Goal: Task Accomplishment & Management: Manage account settings

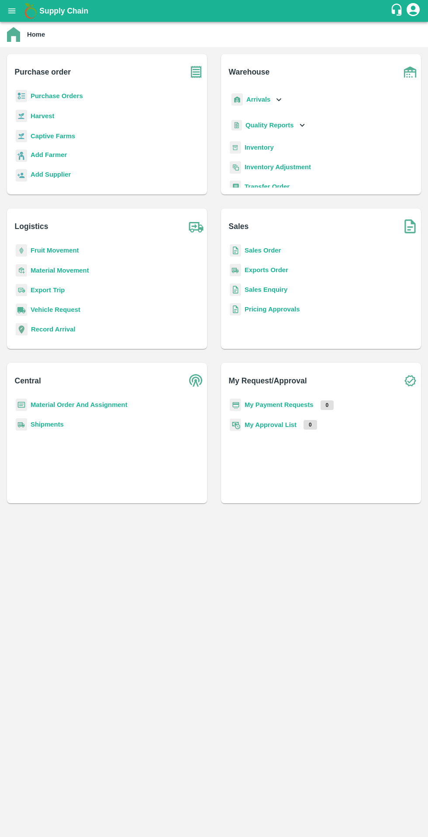
click at [250, 250] on b "Sales Order" at bounding box center [262, 250] width 36 height 7
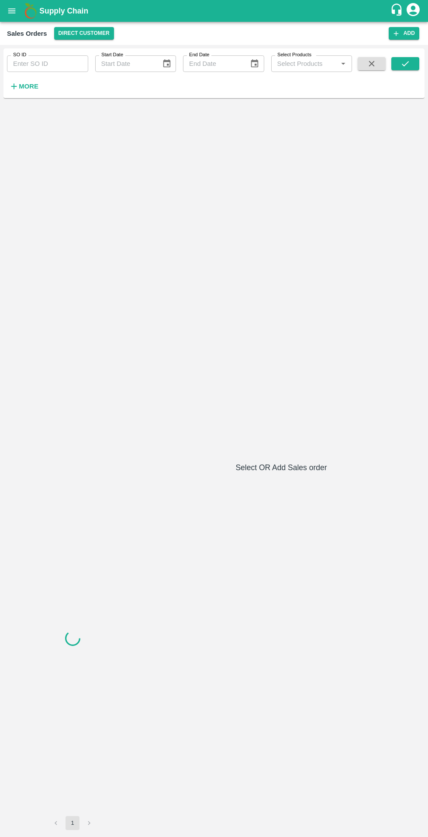
click at [46, 62] on input "SO ID" at bounding box center [47, 63] width 81 height 17
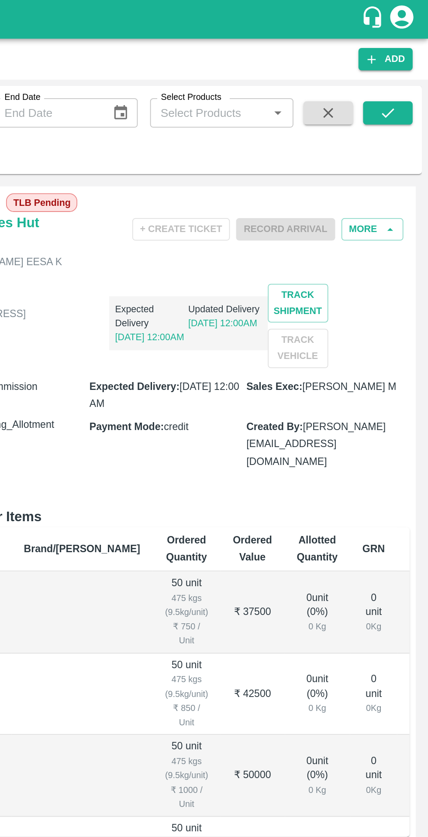
type input "606050"
click at [404, 62] on icon "submit" at bounding box center [405, 64] width 10 height 10
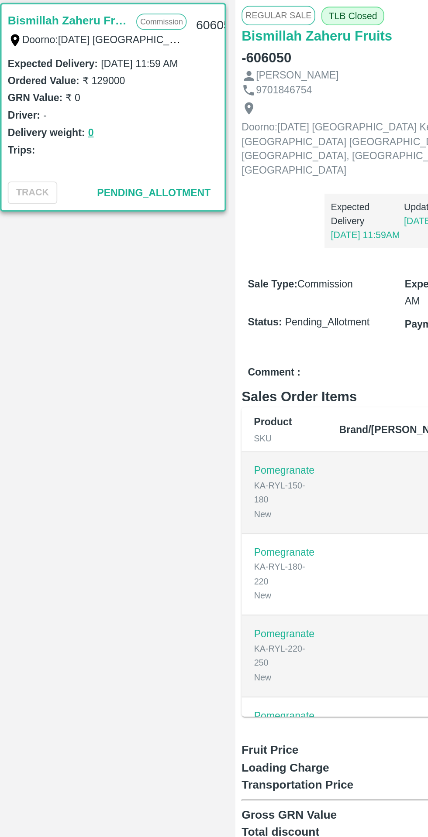
scroll to position [0, 54]
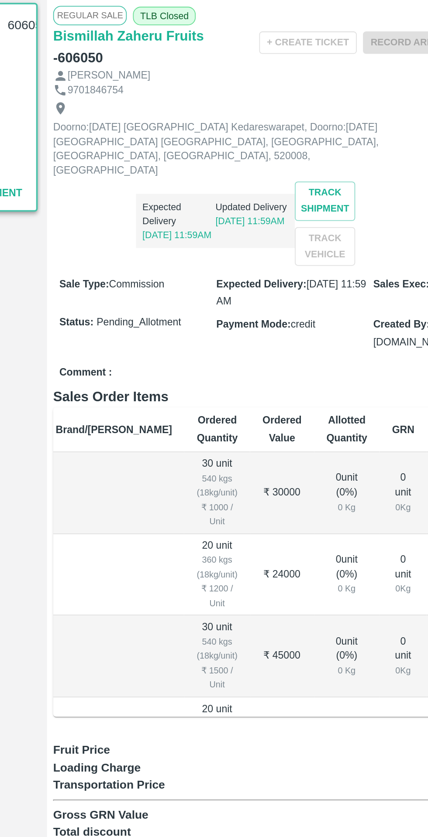
click at [200, 121] on h6 "Bismillah Zaheru Fruits" at bounding box center [187, 126] width 85 height 12
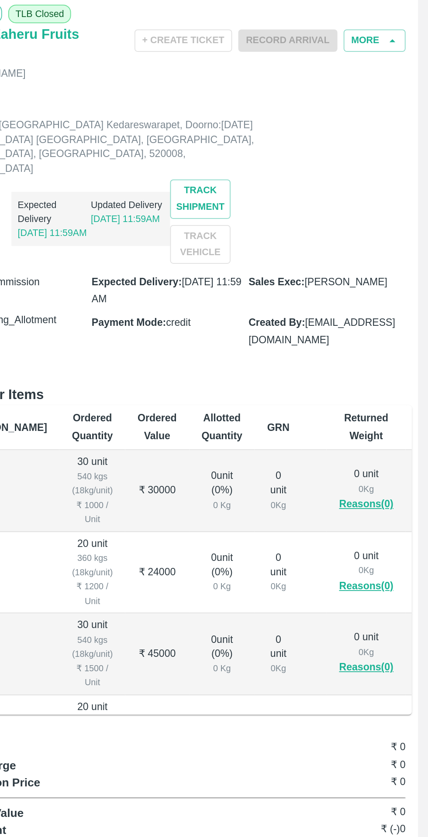
scroll to position [0, 0]
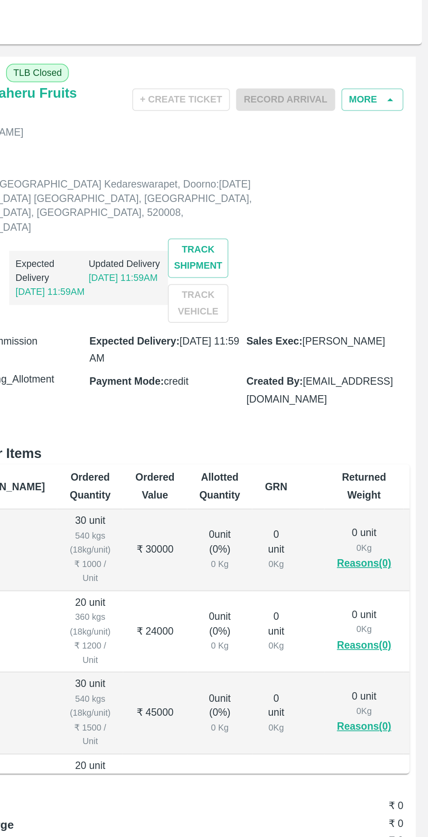
click at [398, 127] on button "More" at bounding box center [396, 129] width 35 height 13
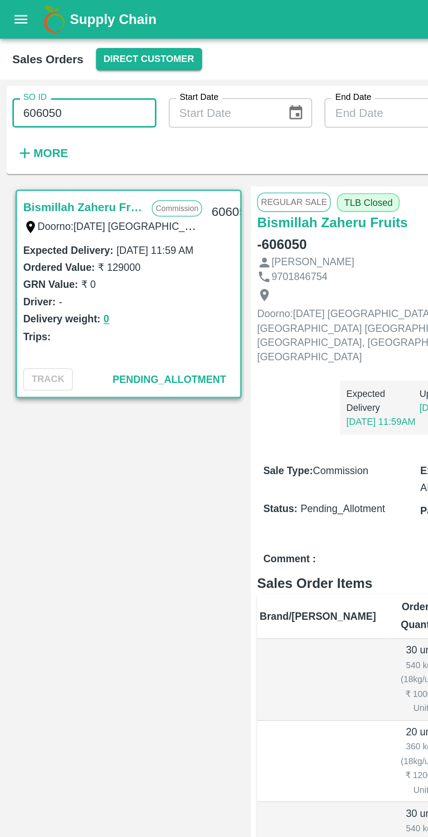
click at [11, 16] on button "open drawer" at bounding box center [12, 11] width 20 height 20
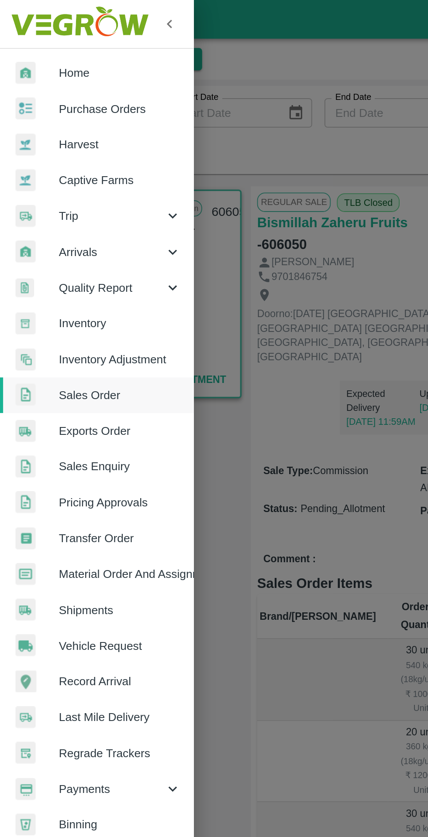
click at [21, 66] on div at bounding box center [21, 61] width 24 height 13
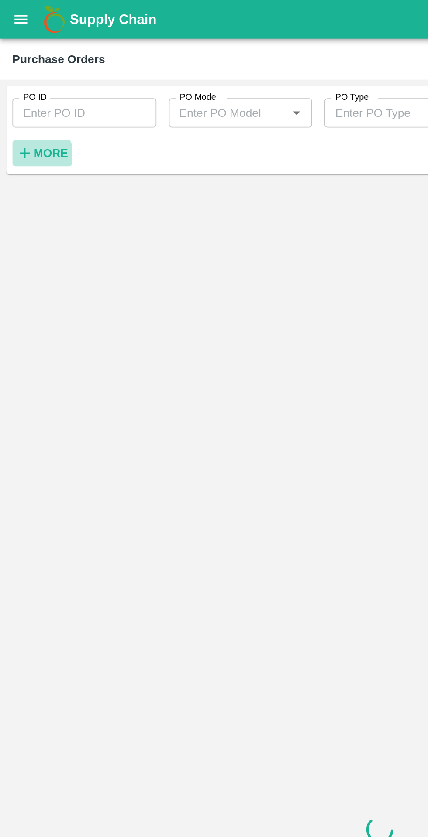
click at [14, 91] on icon "button" at bounding box center [14, 87] width 10 height 10
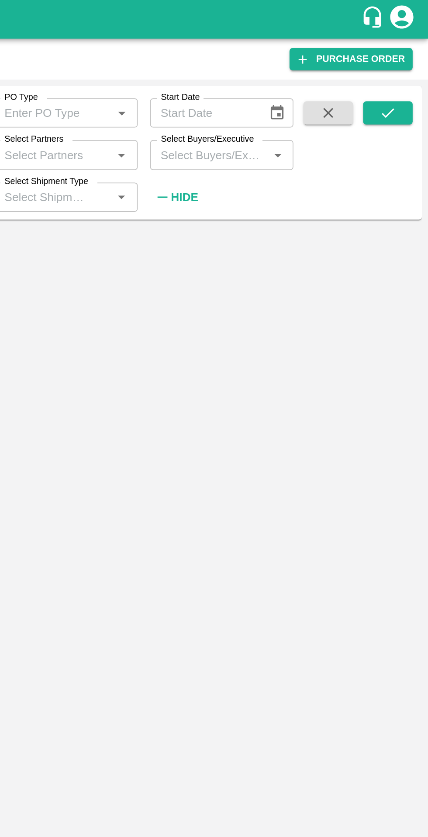
click at [294, 86] on input "Select Buyers/Executive" at bounding box center [305, 87] width 62 height 11
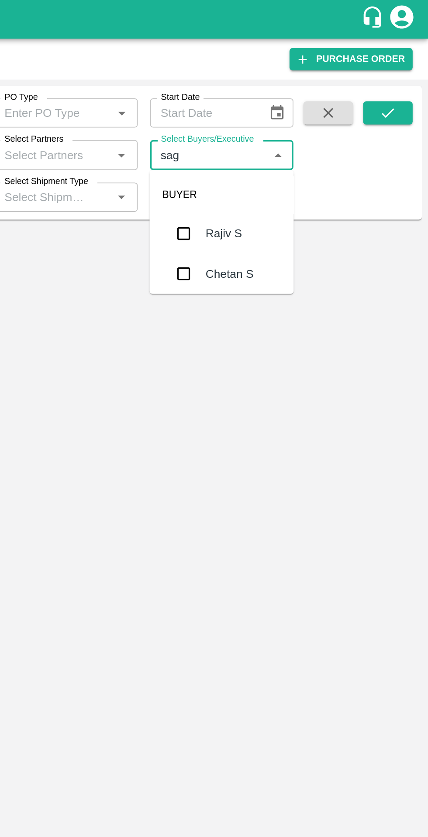
type input "saga"
click at [292, 131] on input "checkbox" at bounding box center [289, 131] width 17 height 17
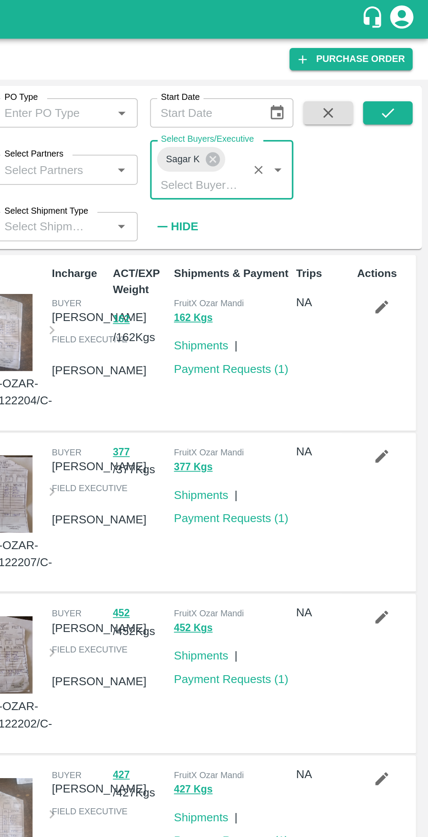
click at [406, 62] on icon "submit" at bounding box center [405, 64] width 10 height 10
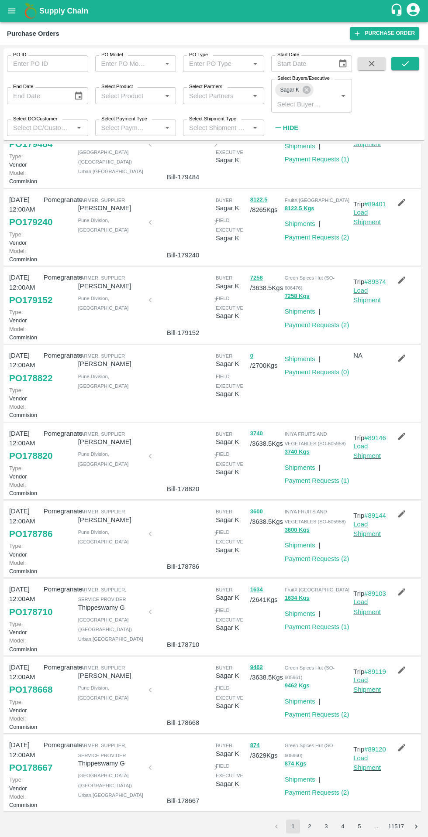
click at [12, 11] on icon "open drawer" at bounding box center [11, 10] width 7 height 5
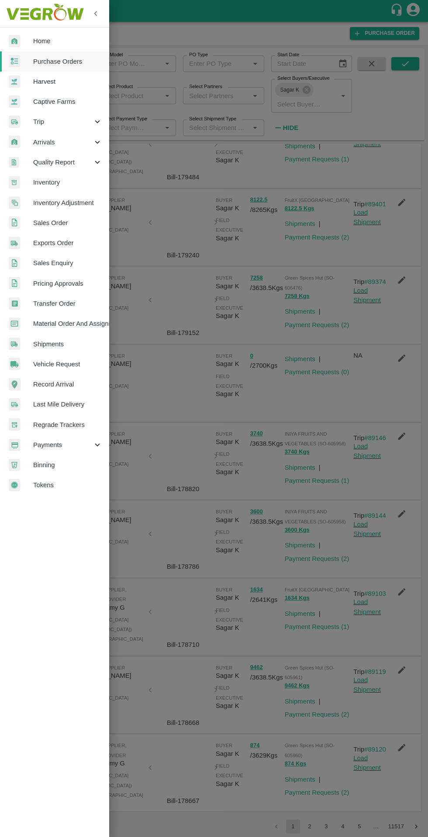
click at [10, 326] on img at bounding box center [14, 324] width 11 height 13
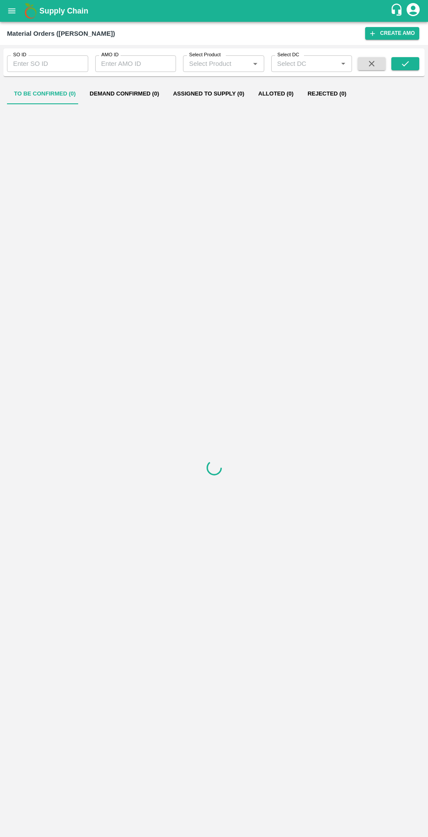
click at [26, 87] on button "To Be Confirmed (0)" at bounding box center [44, 93] width 75 height 21
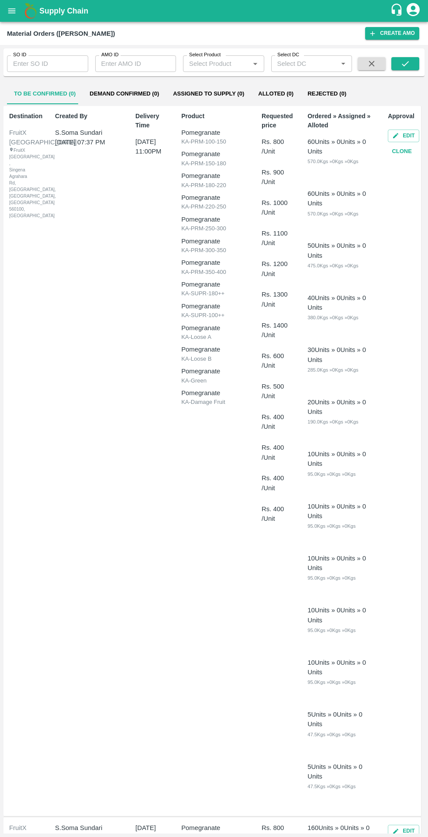
click at [27, 85] on button "To Be Confirmed (0)" at bounding box center [44, 93] width 75 height 21
click at [30, 62] on input "SO ID" at bounding box center [47, 63] width 81 height 17
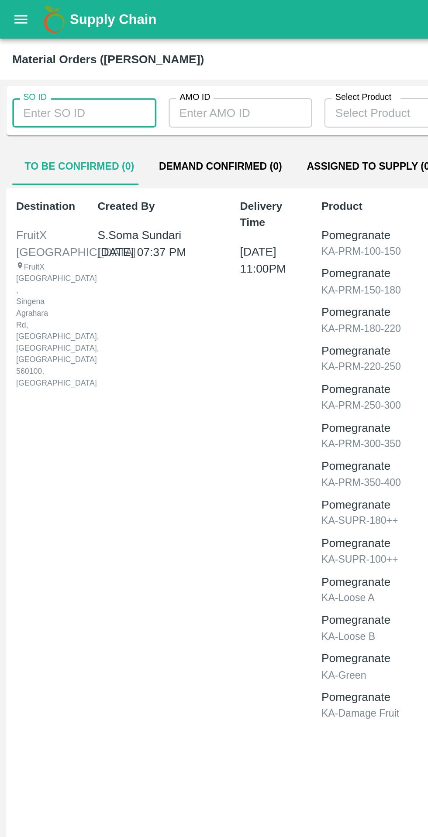
paste input "606050"
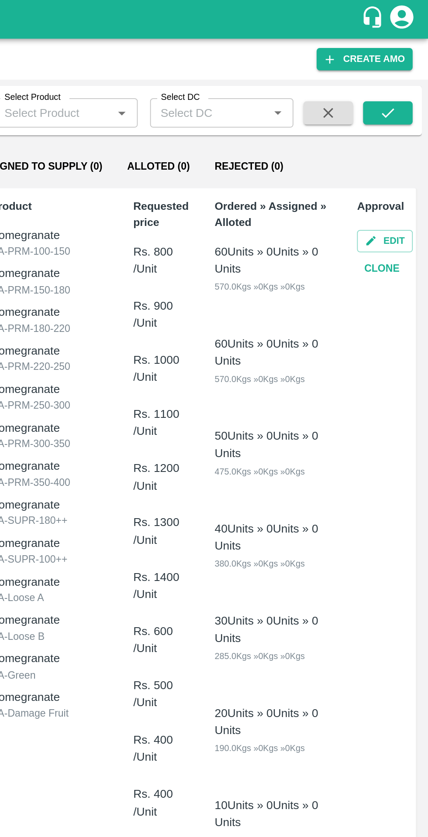
type input "606050"
click at [405, 63] on icon "submit" at bounding box center [405, 64] width 10 height 10
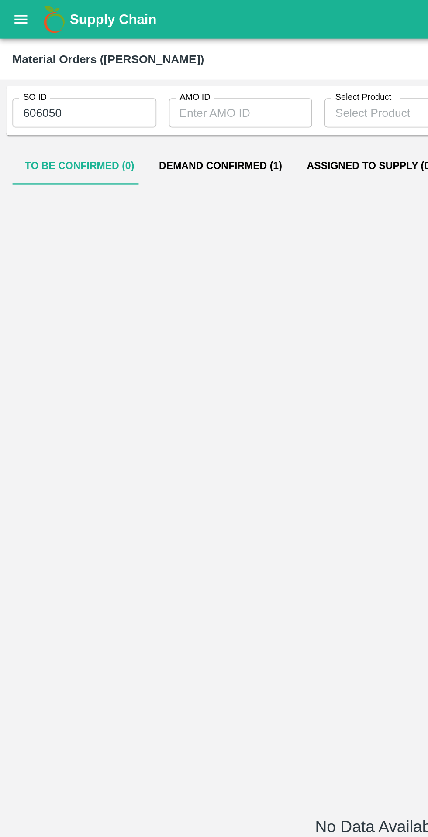
click at [107, 99] on button "Demand Confirmed (1)" at bounding box center [123, 93] width 83 height 21
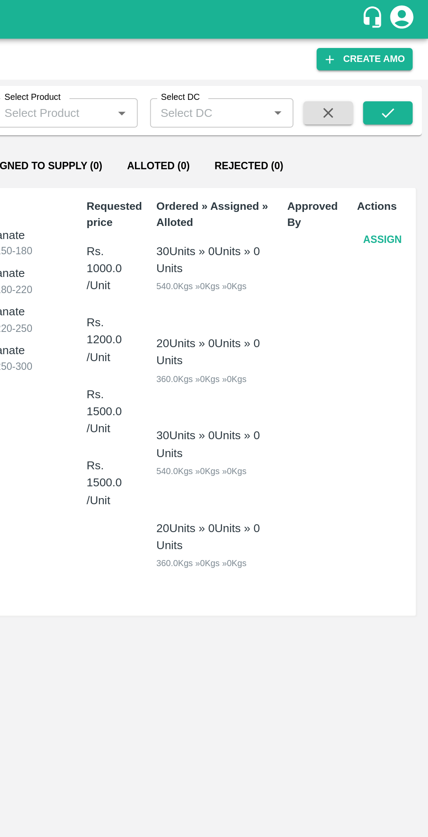
click at [407, 130] on button "Assign" at bounding box center [401, 135] width 29 height 15
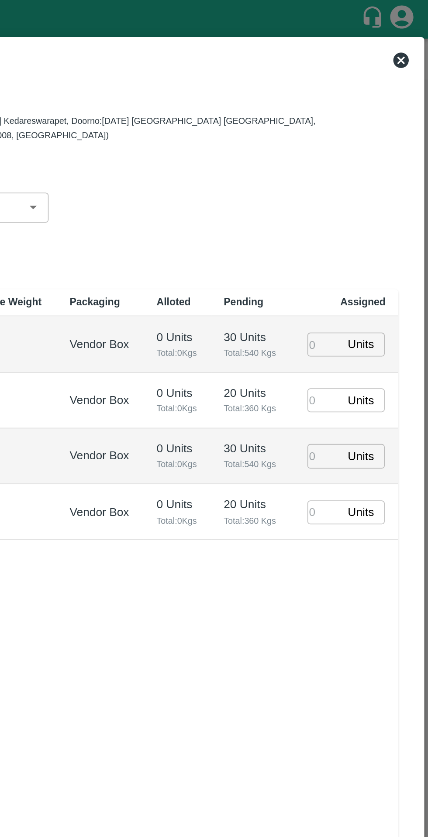
type input "[DATE] 03:00 AM"
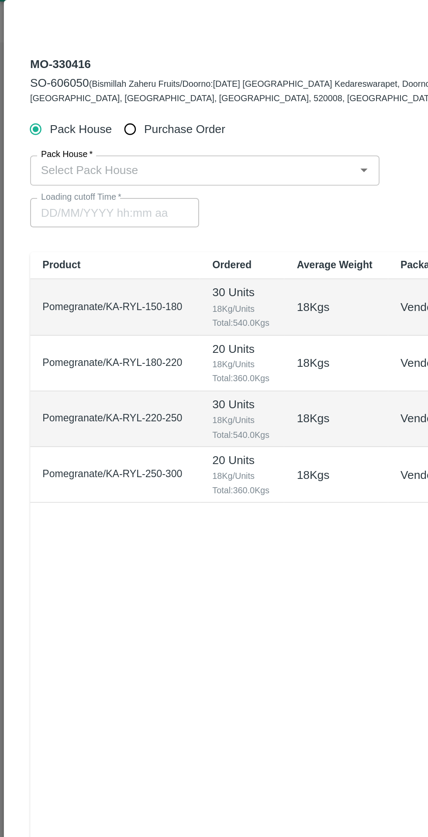
click at [77, 87] on input "Purchase Order" at bounding box center [73, 94] width 16 height 16
radio input "true"
click at [38, 116] on input "PO   *" at bounding box center [203, 116] width 367 height 11
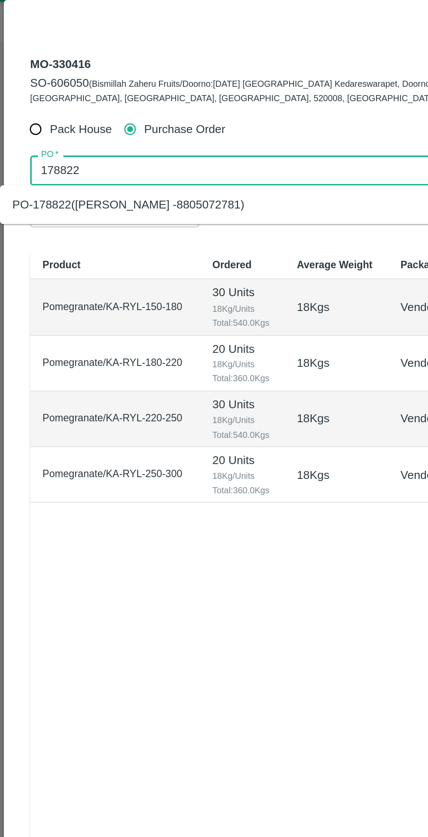
click at [20, 146] on ul "PO-178822([PERSON_NAME] -8805072781)" at bounding box center [193, 137] width 387 height 22
click at [15, 137] on div "PO-178822([PERSON_NAME] -8805072781)" at bounding box center [72, 137] width 131 height 10
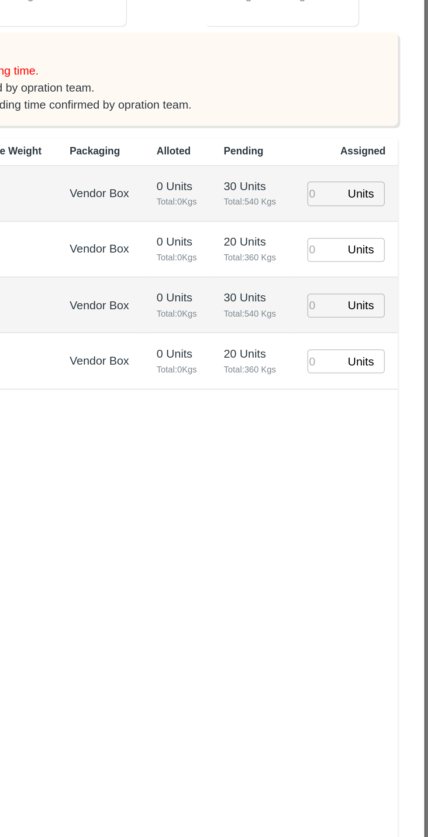
type input "PO-178822([PERSON_NAME] -8805072781)"
click at [370, 312] on input "number" at bounding box center [369, 313] width 19 height 14
type input "30"
click at [366, 341] on input "number" at bounding box center [369, 345] width 19 height 14
type input "[DATE] 12:36 AM"
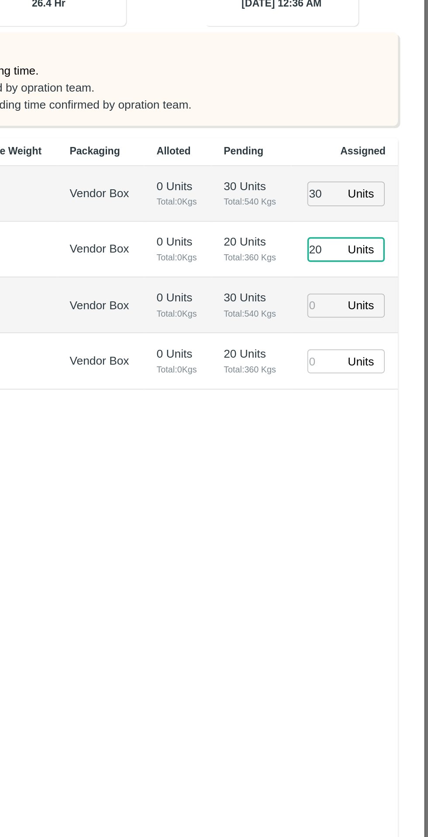
type input "20"
click at [368, 374] on input "number" at bounding box center [369, 377] width 19 height 14
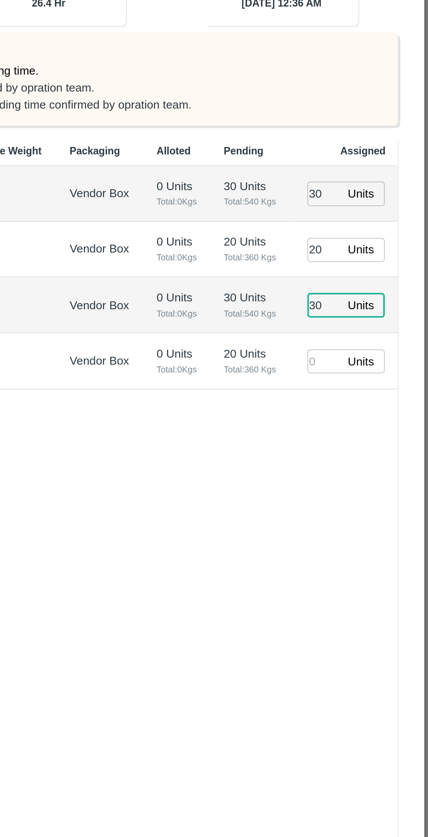
type input "30"
click at [369, 405] on input "number" at bounding box center [369, 408] width 19 height 14
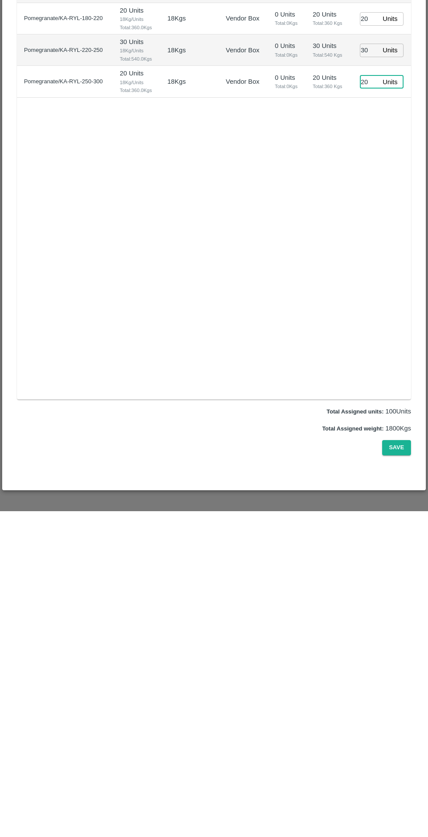
scroll to position [3, 0]
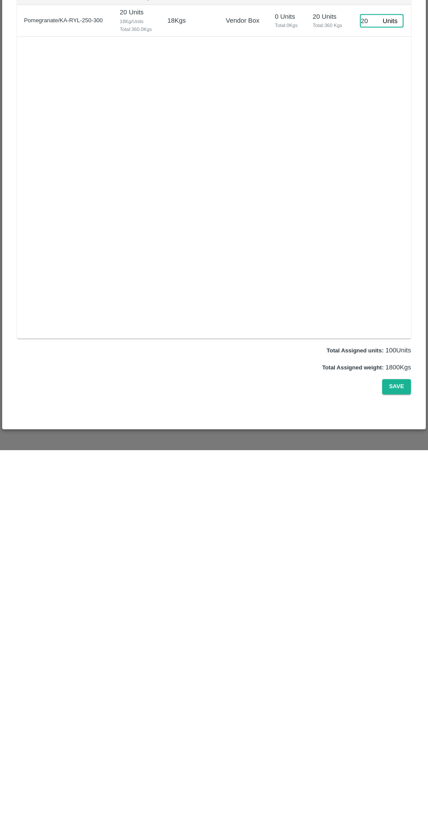
type input "20"
click at [398, 782] on button "Save" at bounding box center [396, 773] width 29 height 15
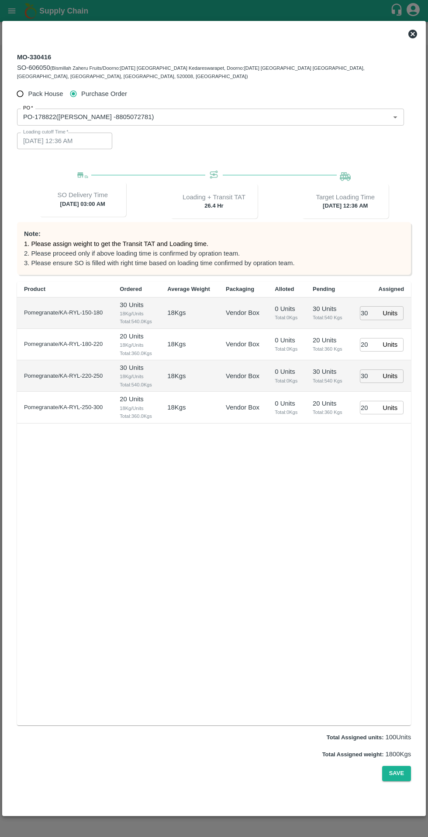
click at [291, 581] on div "Product Ordered Average Weight Packaging Alloted Pending Assigned Pomegranate/K…" at bounding box center [214, 504] width 394 height 444
click at [240, 486] on div "Product Ordered Average Weight Packaging Alloted Pending Assigned Pomegranate/K…" at bounding box center [214, 504] width 394 height 444
click at [394, 782] on button "Save" at bounding box center [396, 773] width 29 height 15
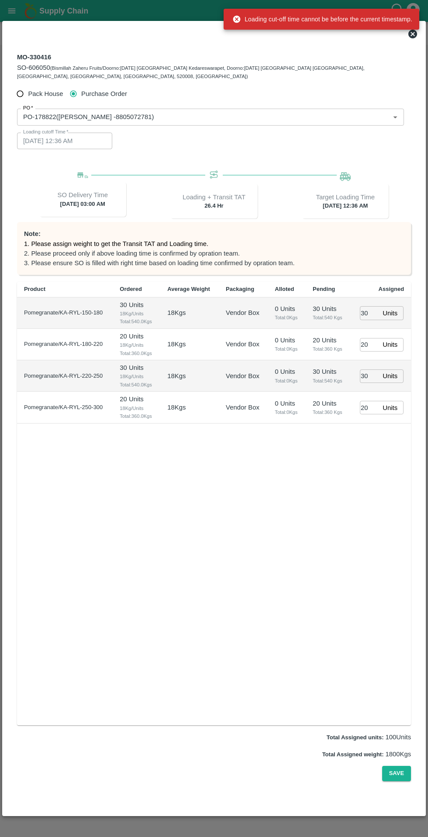
scroll to position [0, 0]
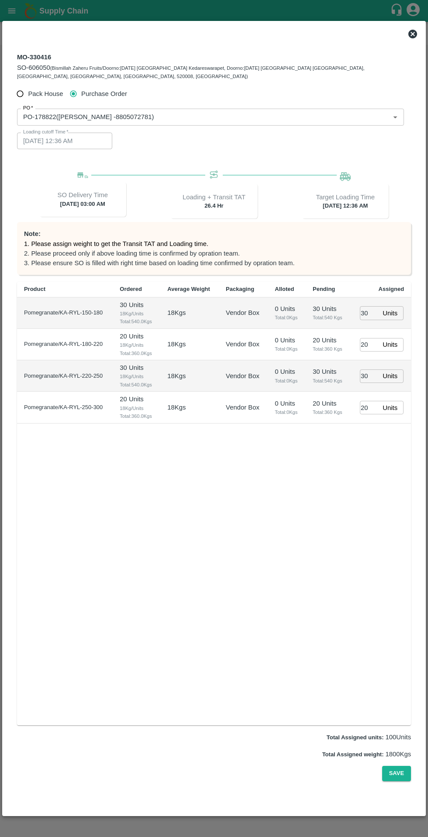
click at [412, 34] on icon at bounding box center [412, 34] width 10 height 10
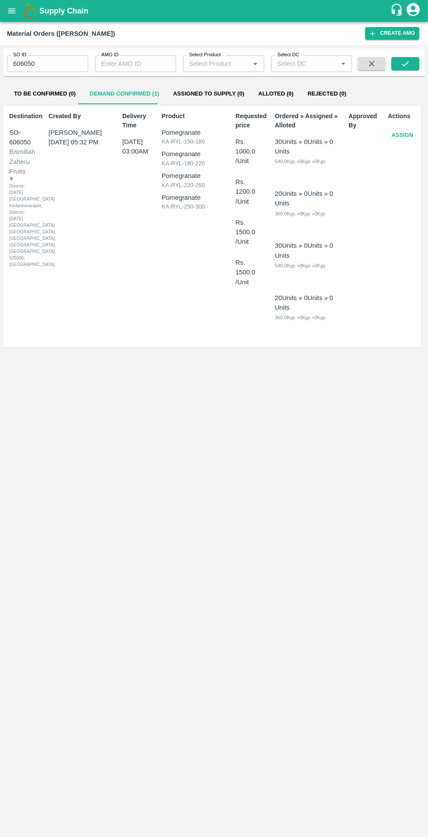
click at [403, 138] on button "Assign" at bounding box center [401, 135] width 29 height 15
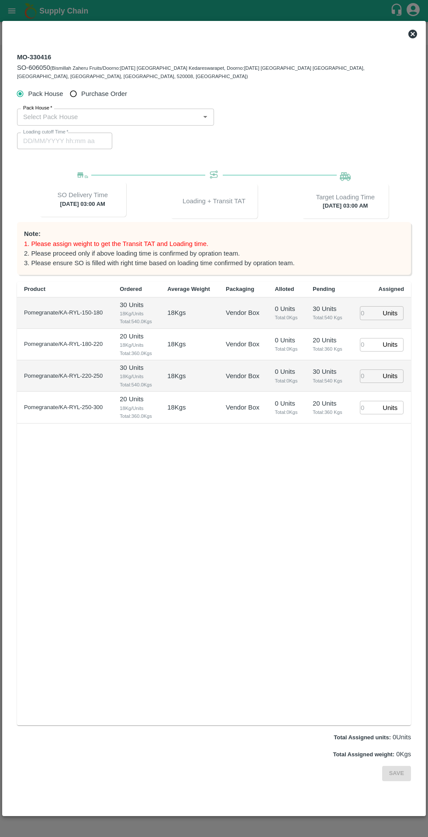
type input "[DATE] 03:00 AM"
click at [99, 98] on span "Purchase Order" at bounding box center [104, 94] width 46 height 10
click at [82, 98] on input "Purchase Order" at bounding box center [73, 94] width 16 height 16
radio input "true"
click at [155, 119] on input "PO   *" at bounding box center [203, 116] width 367 height 11
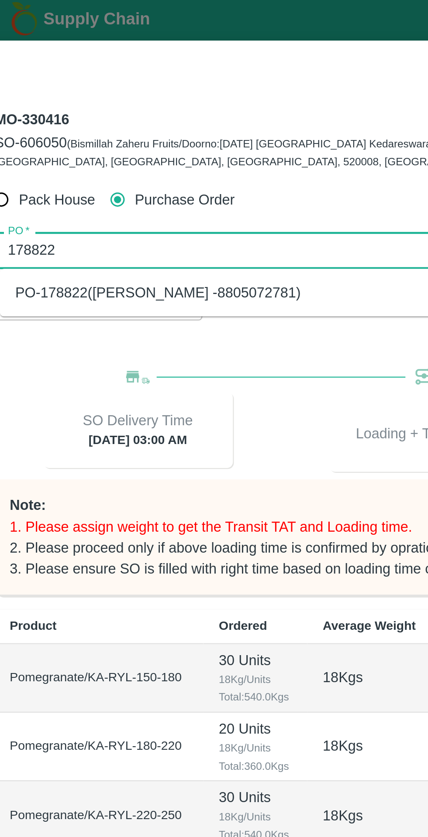
click at [37, 144] on ul "PO-178822([PERSON_NAME] -8805072781)" at bounding box center [212, 137] width 385 height 22
click at [38, 142] on div "PO-178822([PERSON_NAME] -8805072781)" at bounding box center [212, 136] width 385 height 15
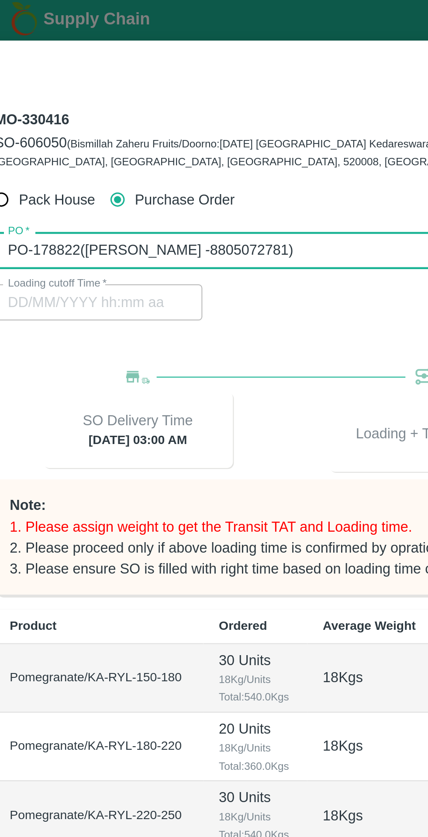
scroll to position [3, 0]
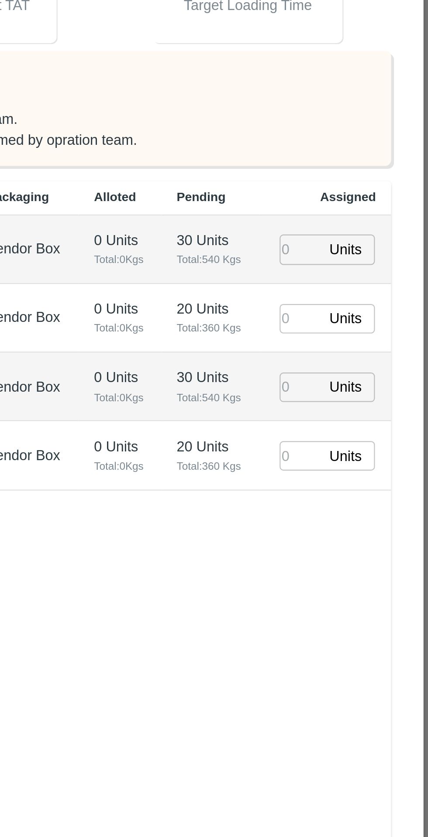
type input "PO-178822([PERSON_NAME] -8805072781)"
click at [373, 306] on input "number" at bounding box center [369, 313] width 19 height 14
type input "30"
click at [364, 343] on input "number" at bounding box center [369, 345] width 19 height 14
type input "[DATE] 12:36 AM"
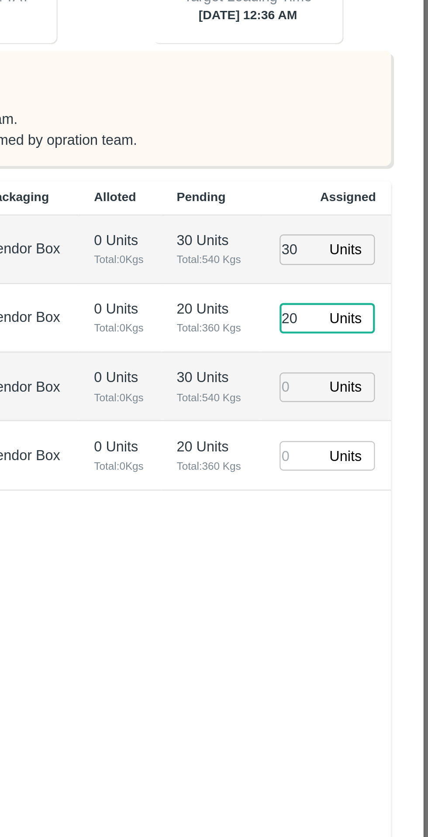
type input "20"
click at [366, 376] on input "number" at bounding box center [369, 377] width 19 height 14
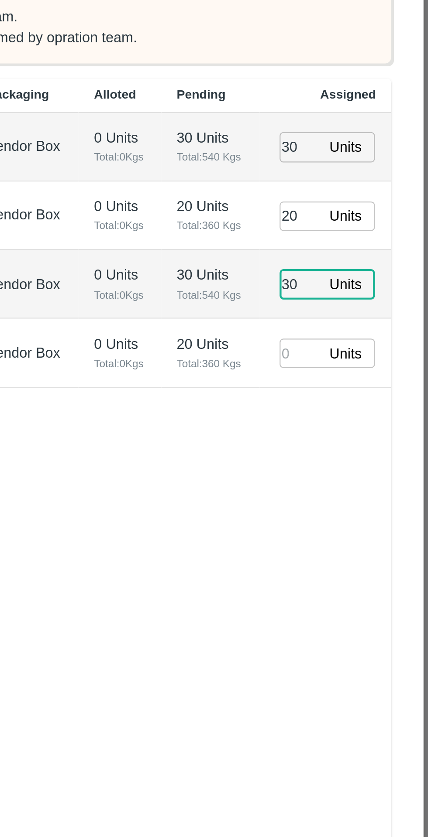
type input "30"
click at [366, 403] on input "number" at bounding box center [369, 408] width 19 height 14
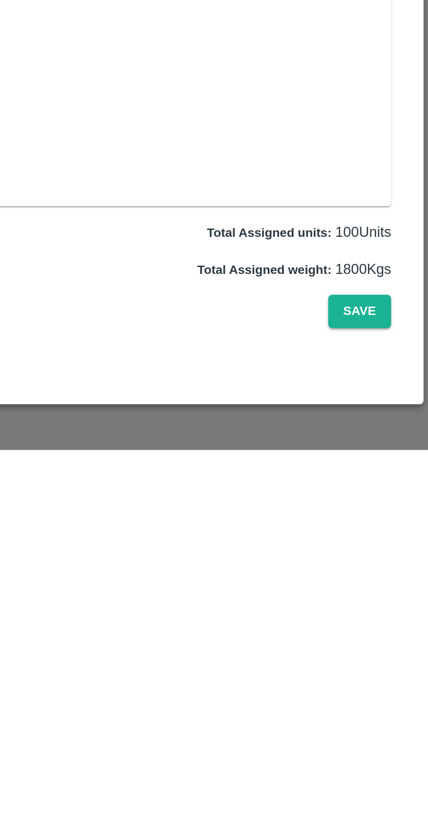
type input "20"
click at [393, 782] on button "Save" at bounding box center [396, 773] width 29 height 15
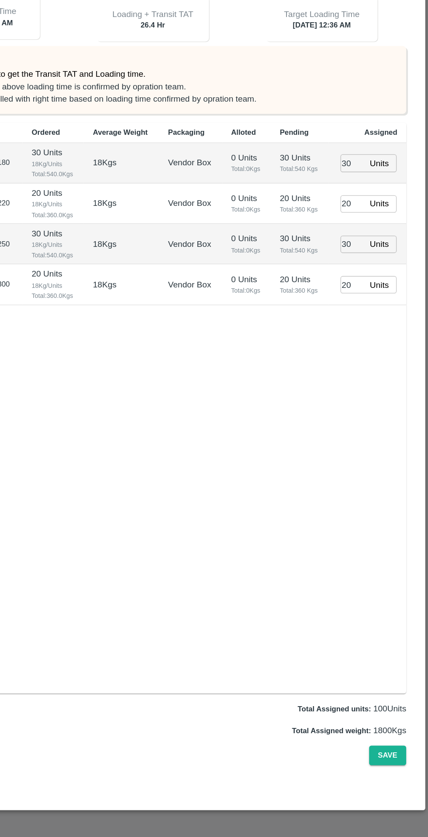
scroll to position [0, 0]
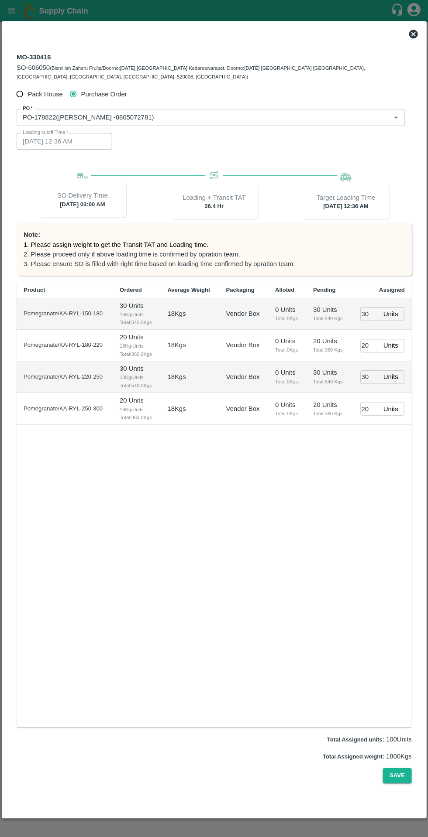
click at [394, 782] on button "Save" at bounding box center [396, 773] width 29 height 15
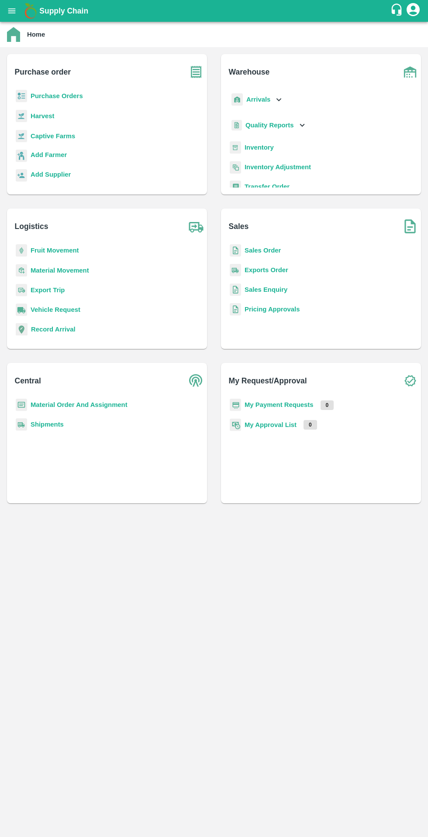
click at [251, 250] on b "Sales Order" at bounding box center [262, 250] width 36 height 7
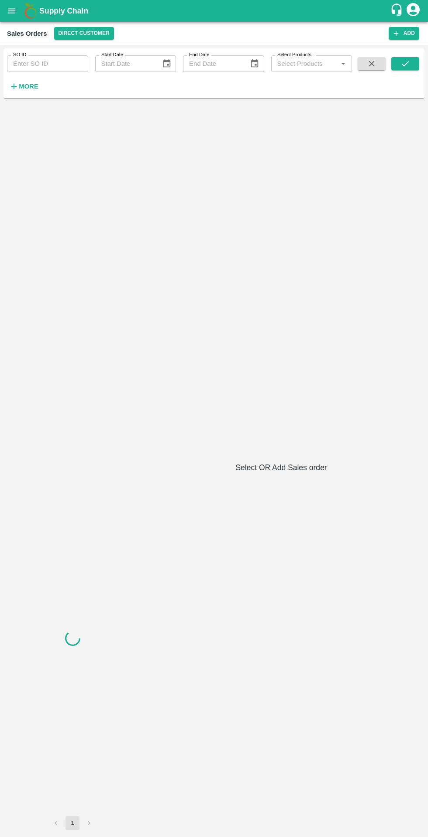
click at [59, 64] on input "SO ID" at bounding box center [47, 63] width 81 height 17
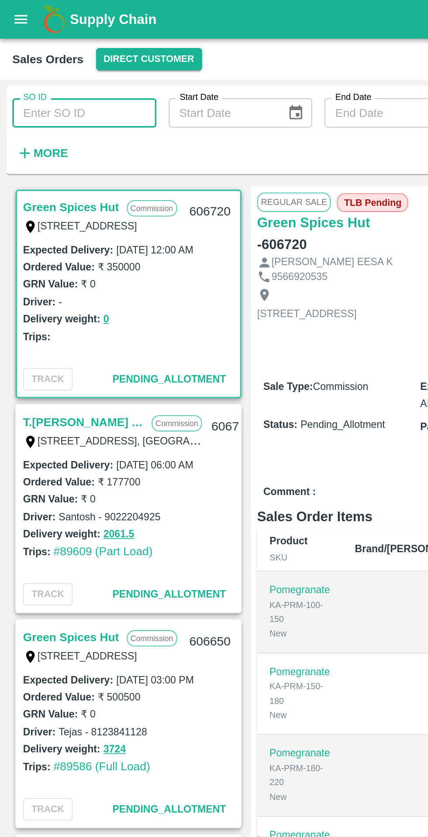
paste input "606050"
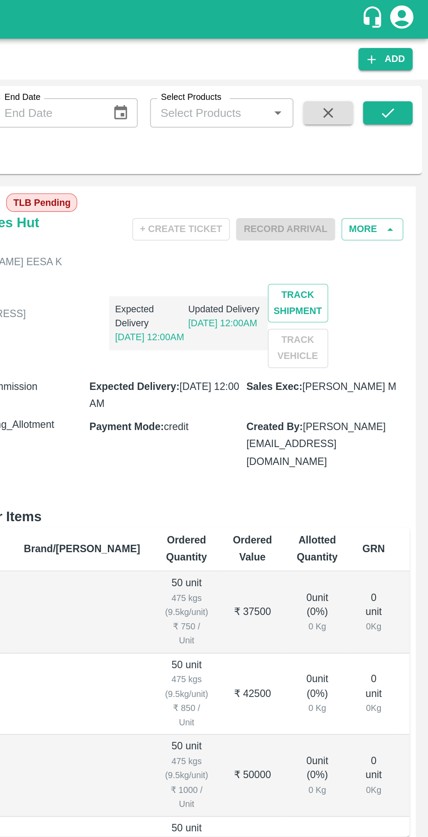
type input "606050"
click at [406, 64] on icon "submit" at bounding box center [404, 63] width 7 height 5
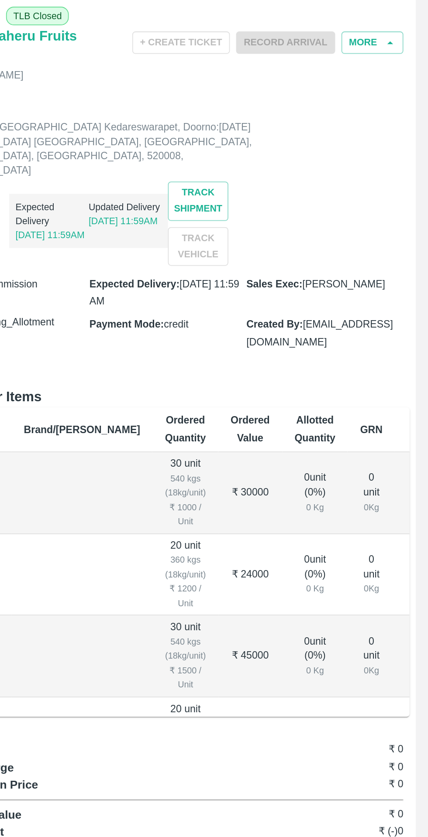
click at [400, 134] on button "More" at bounding box center [396, 129] width 35 height 13
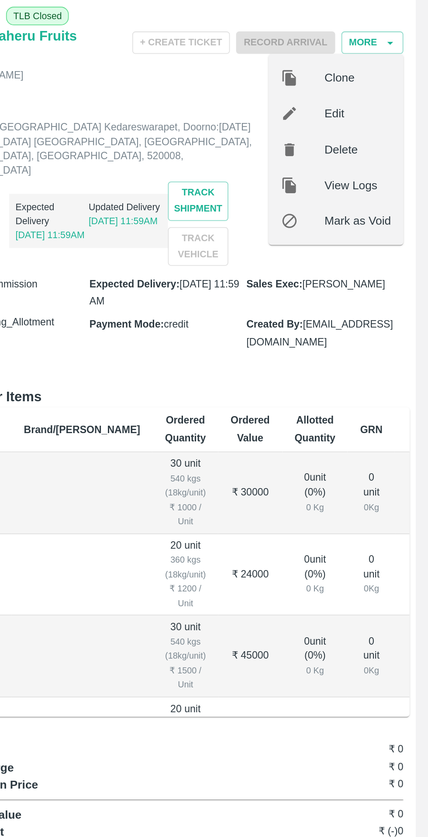
click at [393, 171] on span "Edit" at bounding box center [388, 170] width 38 height 10
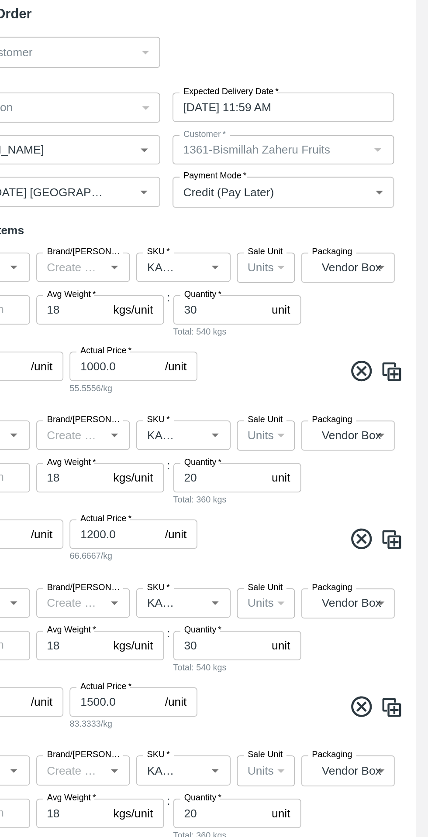
click at [354, 169] on input "01/10/2025 11:59 AM" at bounding box center [343, 166] width 119 height 17
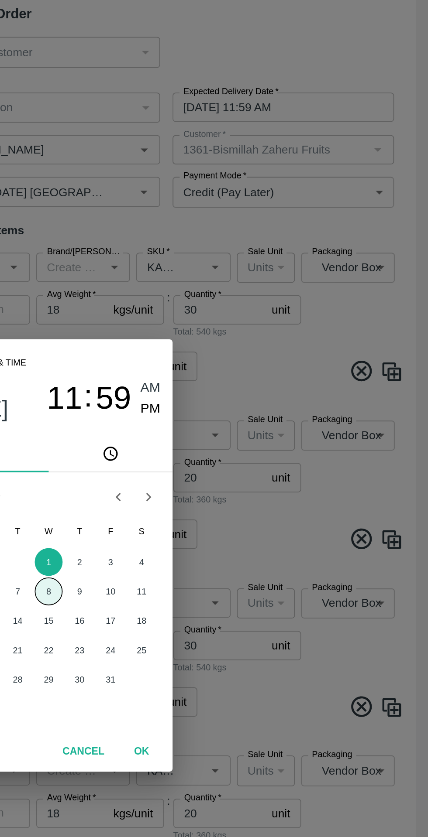
click at [214, 439] on button "8" at bounding box center [214, 439] width 16 height 16
type input "08/10/2025 11:59 AM"
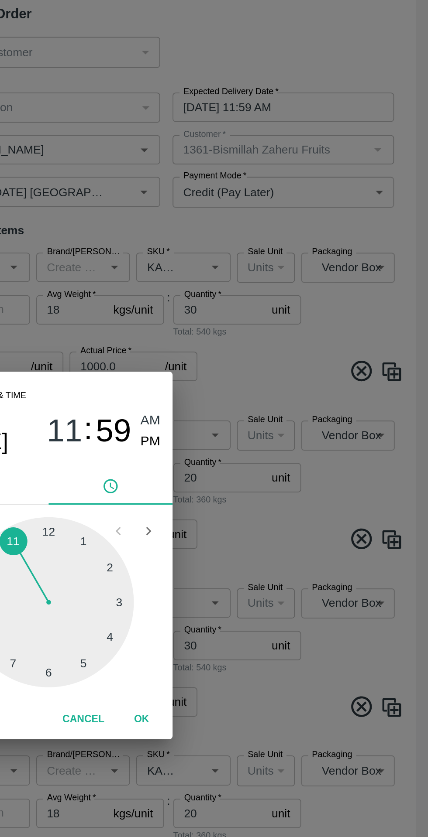
click at [267, 509] on button "OK" at bounding box center [266, 511] width 28 height 15
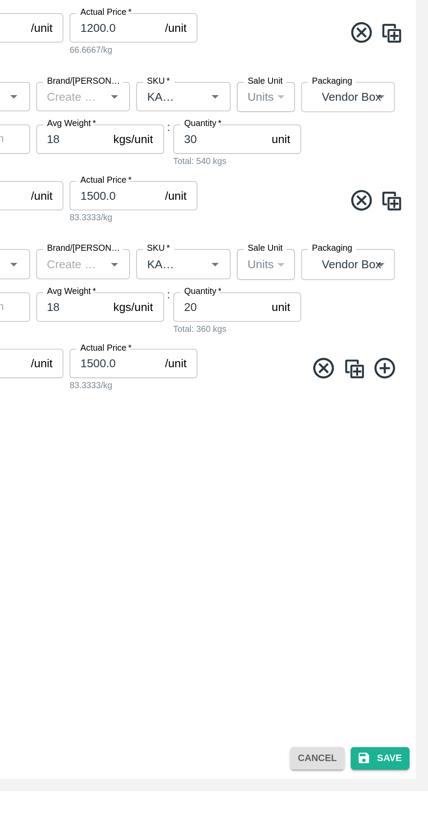
click at [403, 818] on button "Save" at bounding box center [400, 818] width 33 height 13
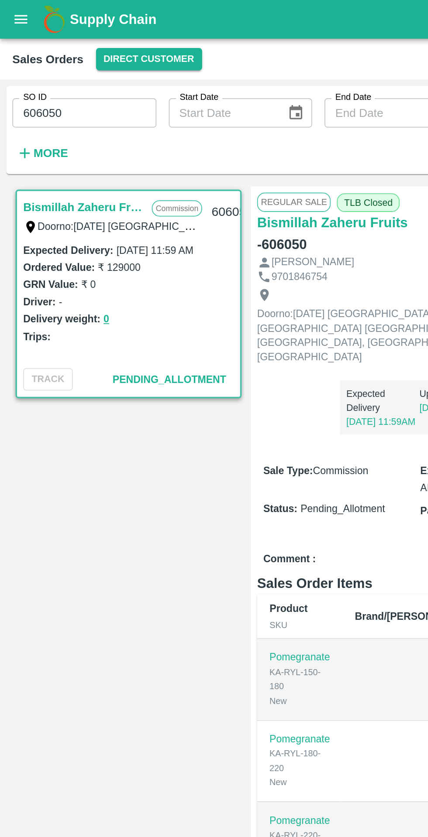
click at [14, 20] on button "open drawer" at bounding box center [12, 11] width 20 height 20
